Goal: Check status

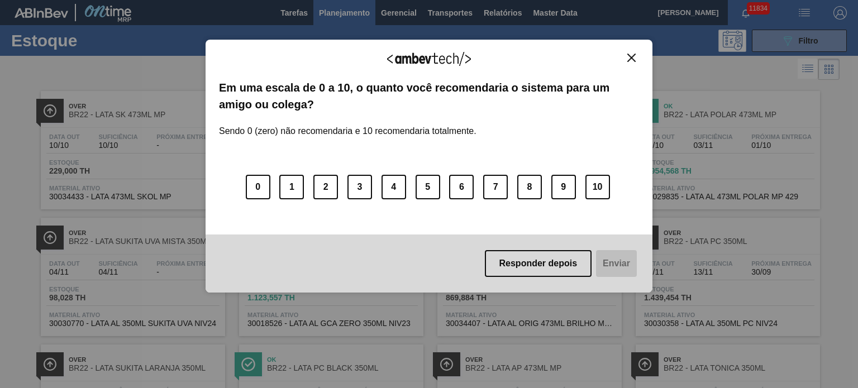
click at [629, 58] on img "Close" at bounding box center [631, 58] width 8 height 8
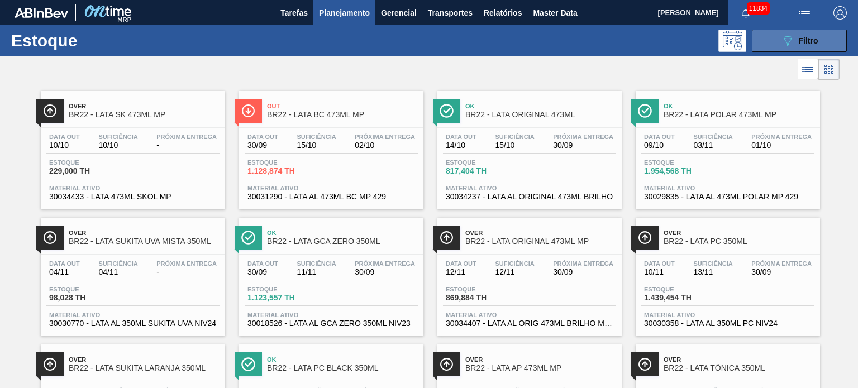
click at [833, 42] on button "089F7B8B-B2A5-4AFE-B5C0-19BA573D28AC Filtro" at bounding box center [799, 41] width 95 height 22
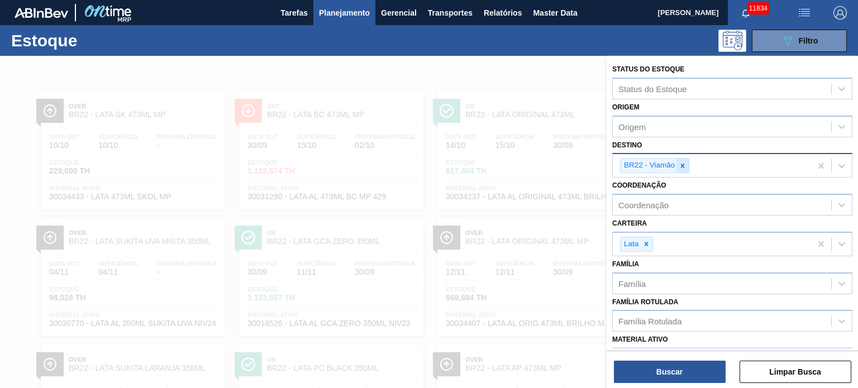
click at [682, 167] on icon at bounding box center [683, 166] width 8 height 8
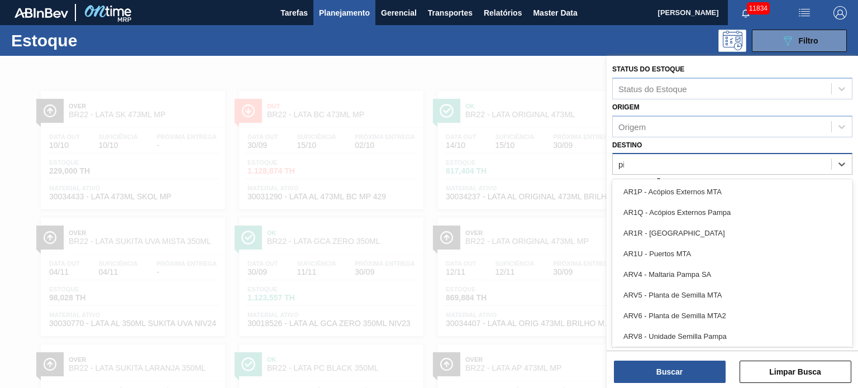
type input "pir"
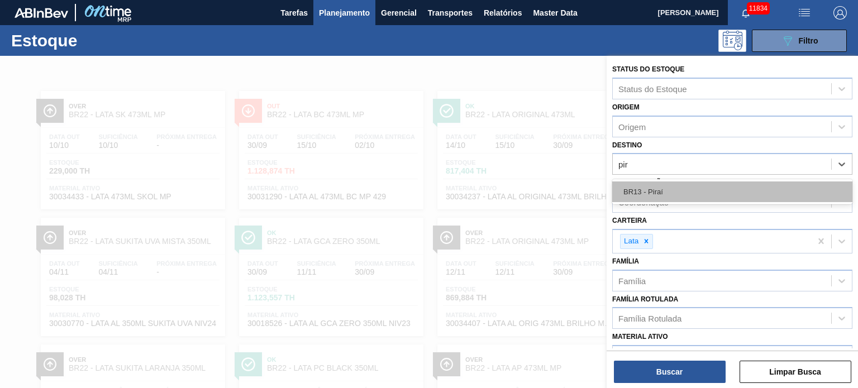
click at [676, 187] on div "BR13 - Piraí" at bounding box center [732, 192] width 240 height 21
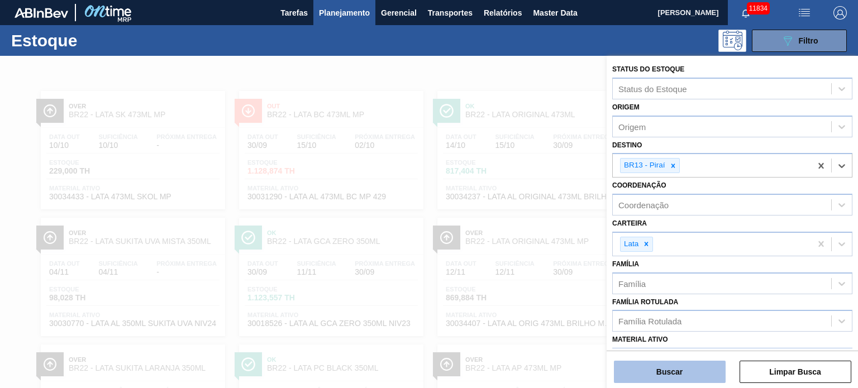
click at [677, 378] on button "Buscar" at bounding box center [670, 372] width 112 height 22
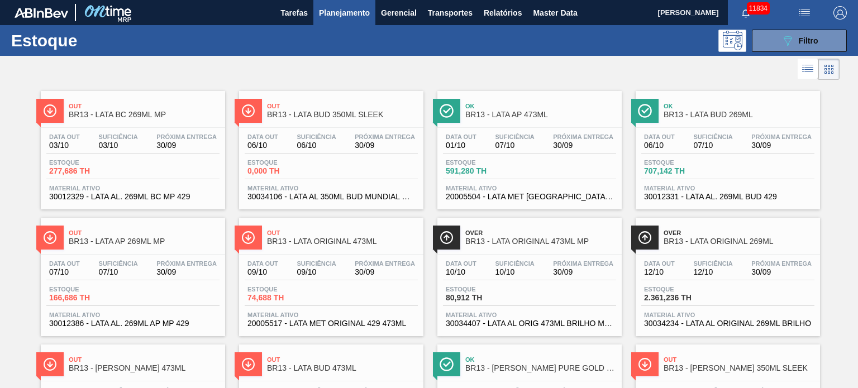
scroll to position [933, 0]
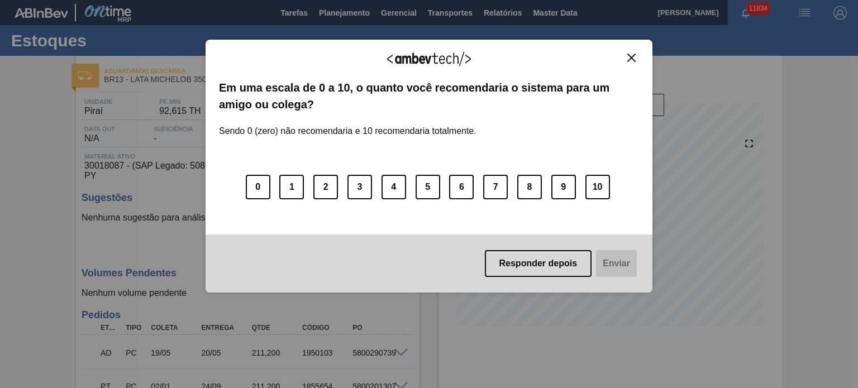
click at [630, 59] on img "Close" at bounding box center [631, 58] width 8 height 8
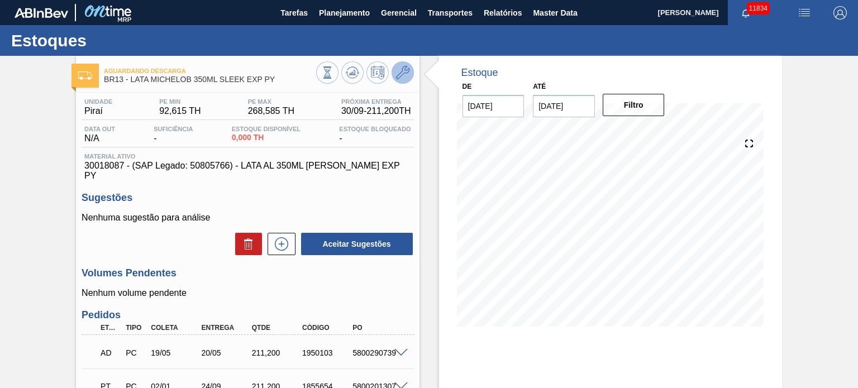
click at [398, 66] on icon at bounding box center [402, 72] width 13 height 13
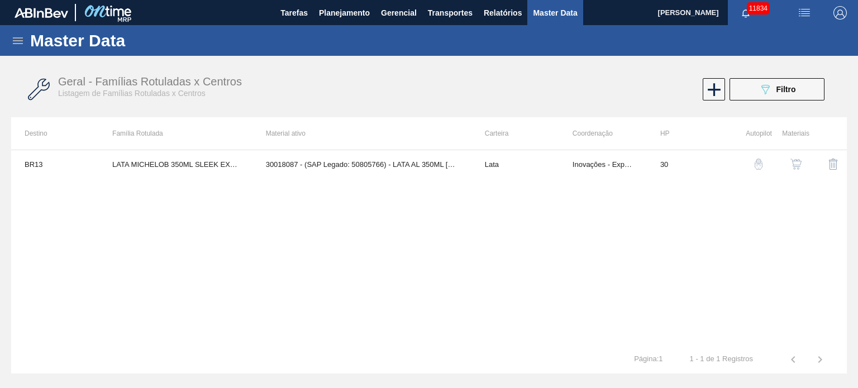
click at [795, 165] on img "button" at bounding box center [796, 164] width 11 height 11
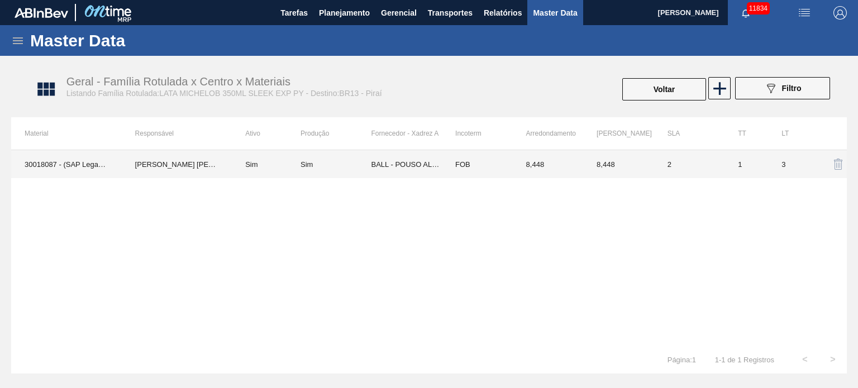
click at [83, 168] on td "30018087 - (SAP Legado: 50805766) - LATA AL 350ML MICHELOB SLEEK EXP PY" at bounding box center [66, 164] width 111 height 28
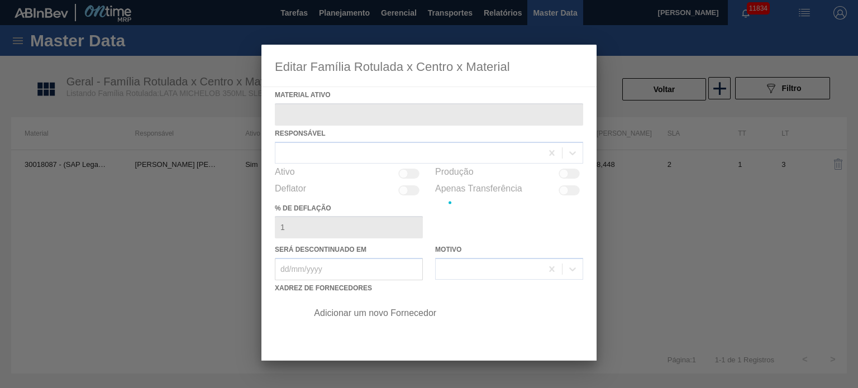
type ativo "30018087 - (SAP Legado: 50805766) - LATA AL 350ML MICHELOB SLEEK EXP PY"
checkbox input "true"
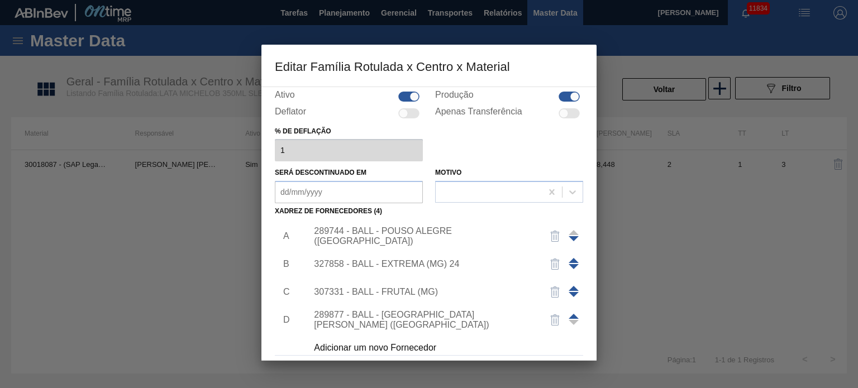
scroll to position [114, 0]
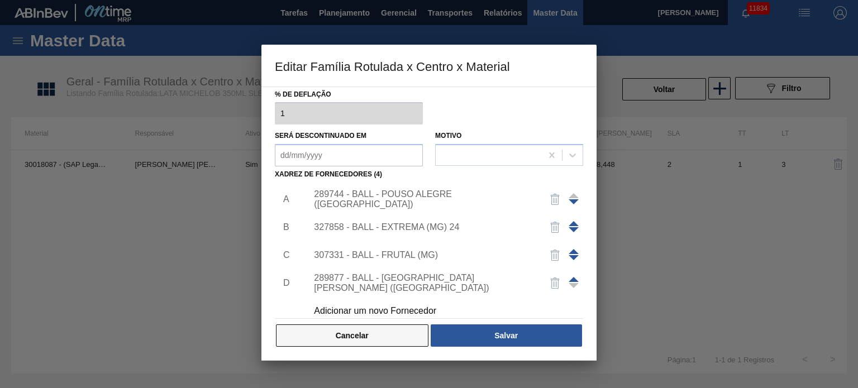
click at [394, 331] on button "Cancelar" at bounding box center [352, 336] width 153 height 22
